Goal: Task Accomplishment & Management: Manage account settings

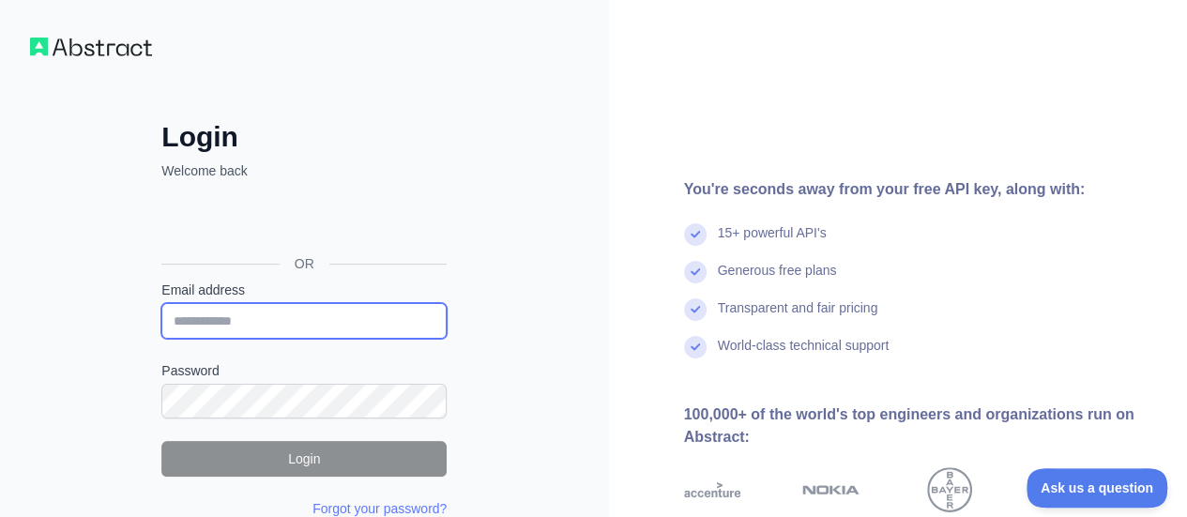
click at [323, 320] on input "Email address" at bounding box center [303, 321] width 285 height 36
type input "**********"
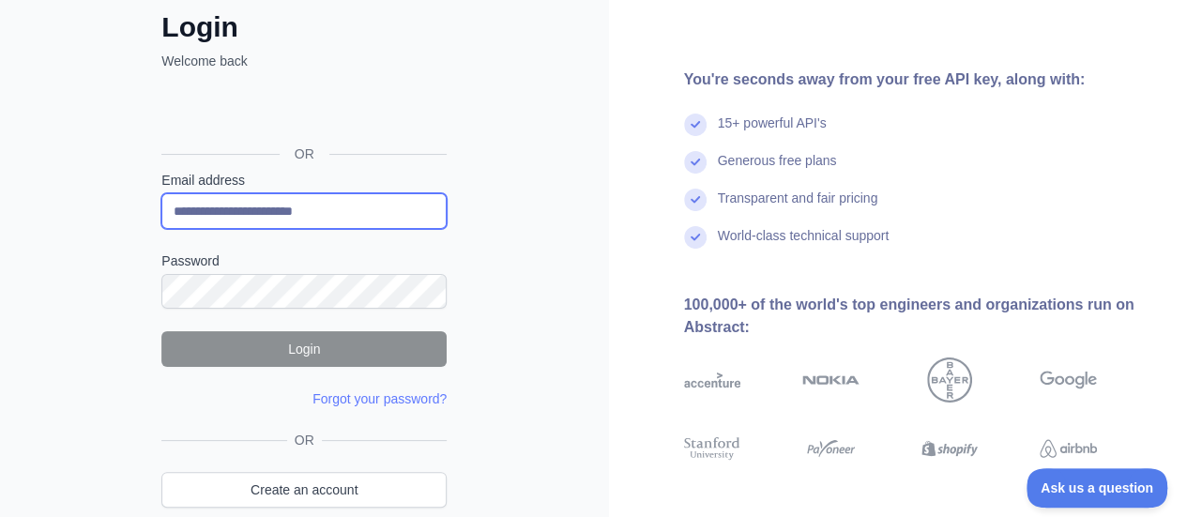
scroll to position [130, 0]
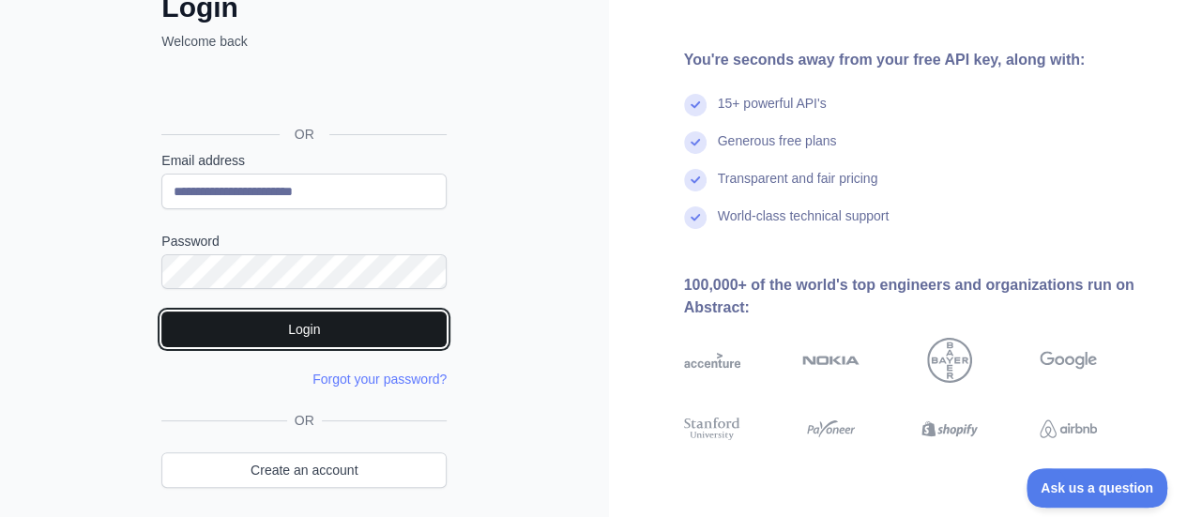
click at [312, 324] on button "Login" at bounding box center [303, 330] width 285 height 36
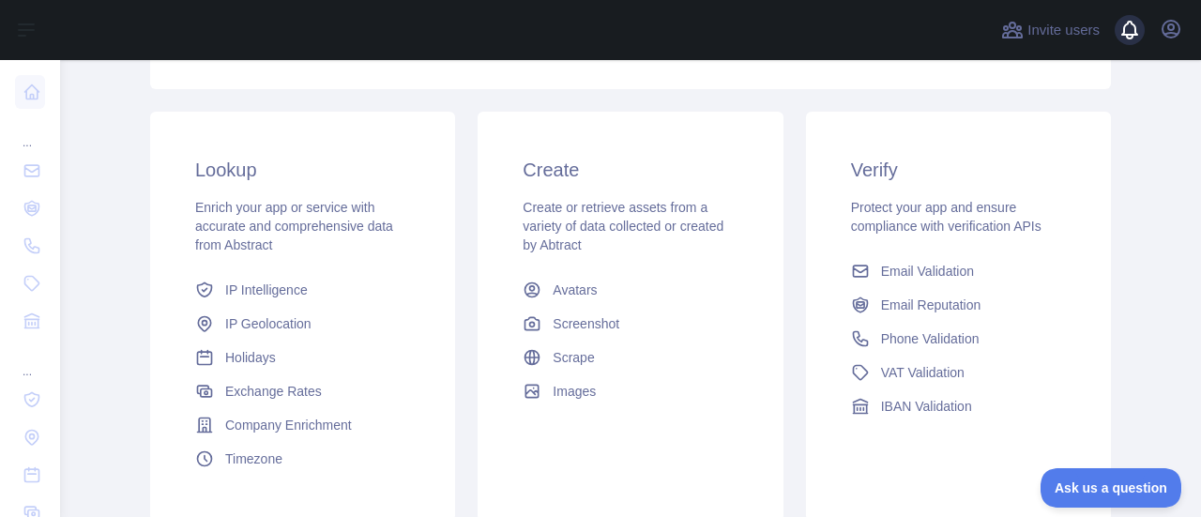
scroll to position [276, 0]
click at [1165, 34] on icon "button" at bounding box center [1171, 29] width 17 height 17
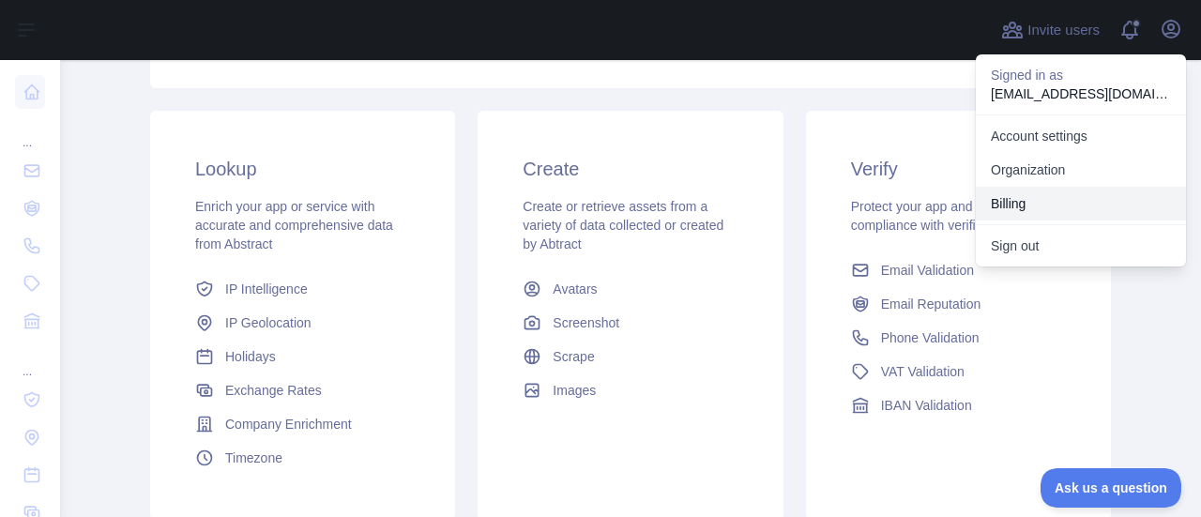
click at [1031, 209] on button "Billing" at bounding box center [1081, 204] width 210 height 34
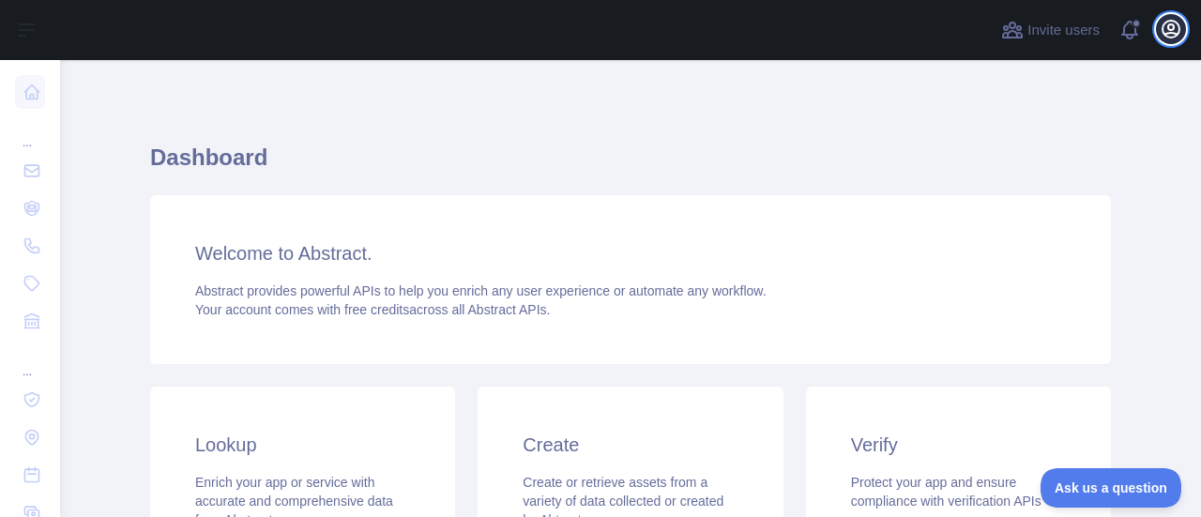
click at [1168, 26] on icon "button" at bounding box center [1171, 29] width 17 height 17
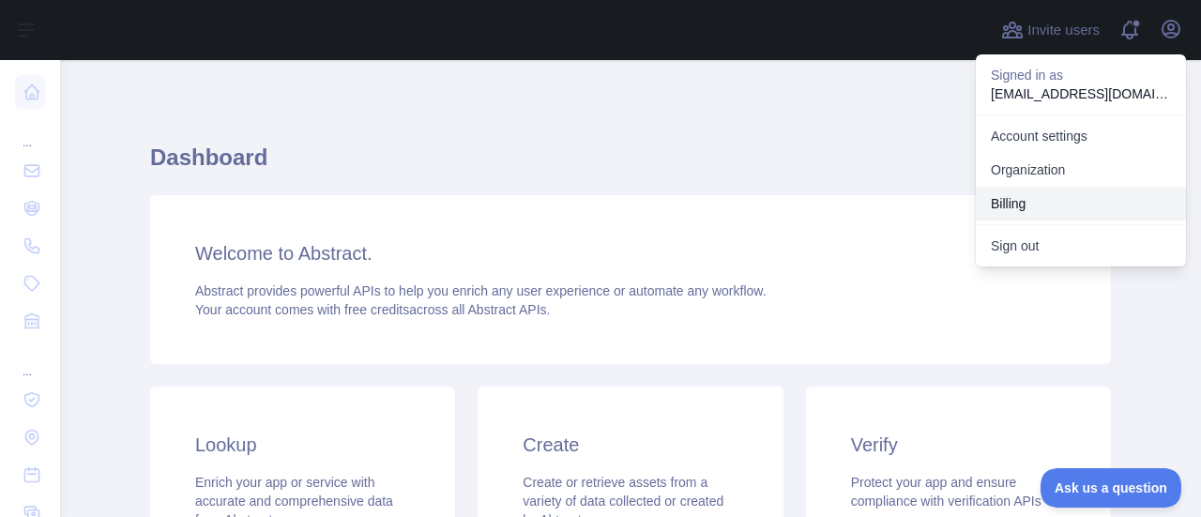
click at [997, 191] on button "Billing" at bounding box center [1081, 204] width 210 height 34
